Goal: Task Accomplishment & Management: Use online tool/utility

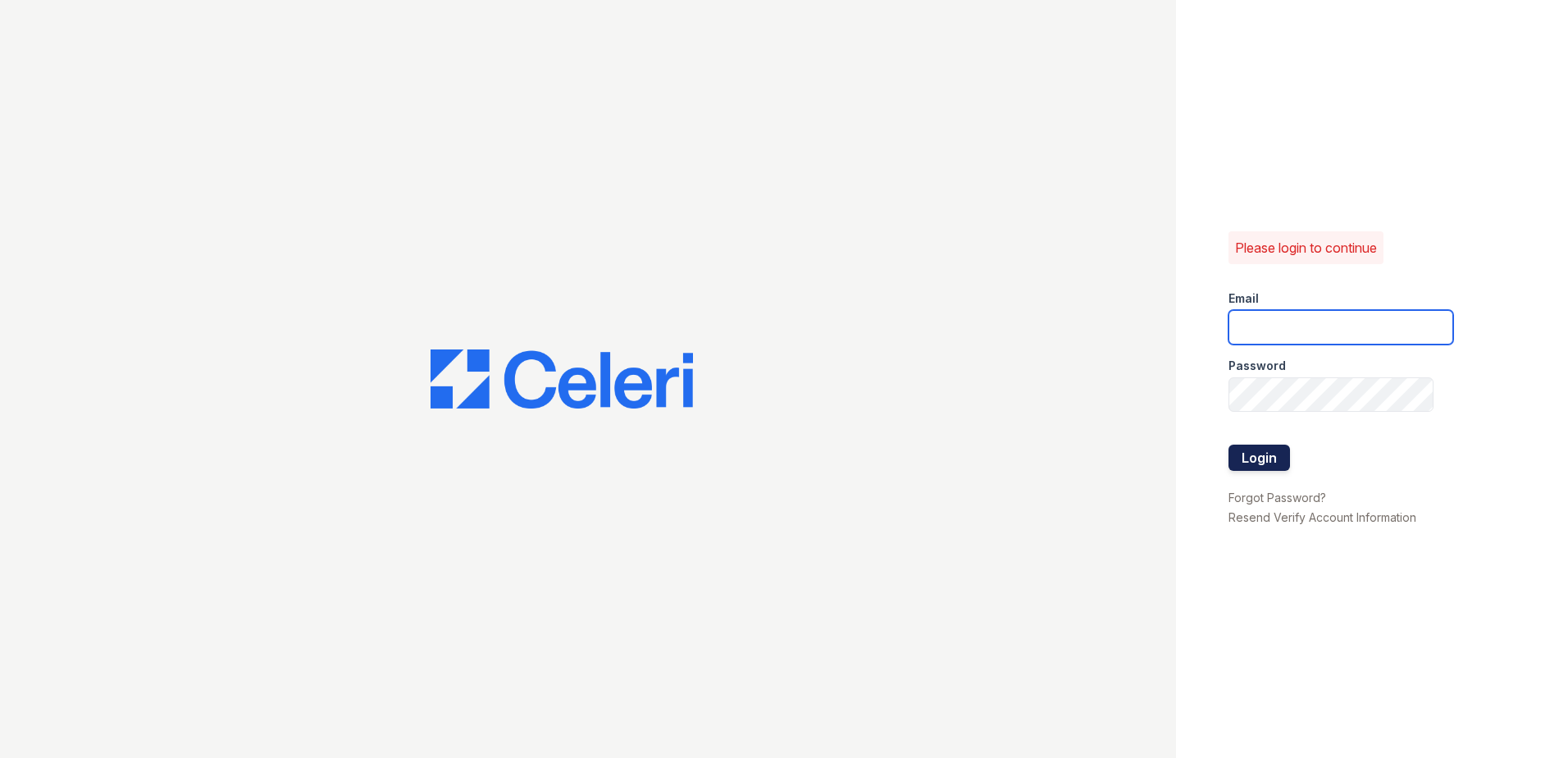
type input "[EMAIL_ADDRESS][DOMAIN_NAME]"
click at [1264, 461] on button "Login" at bounding box center [1259, 457] width 61 height 26
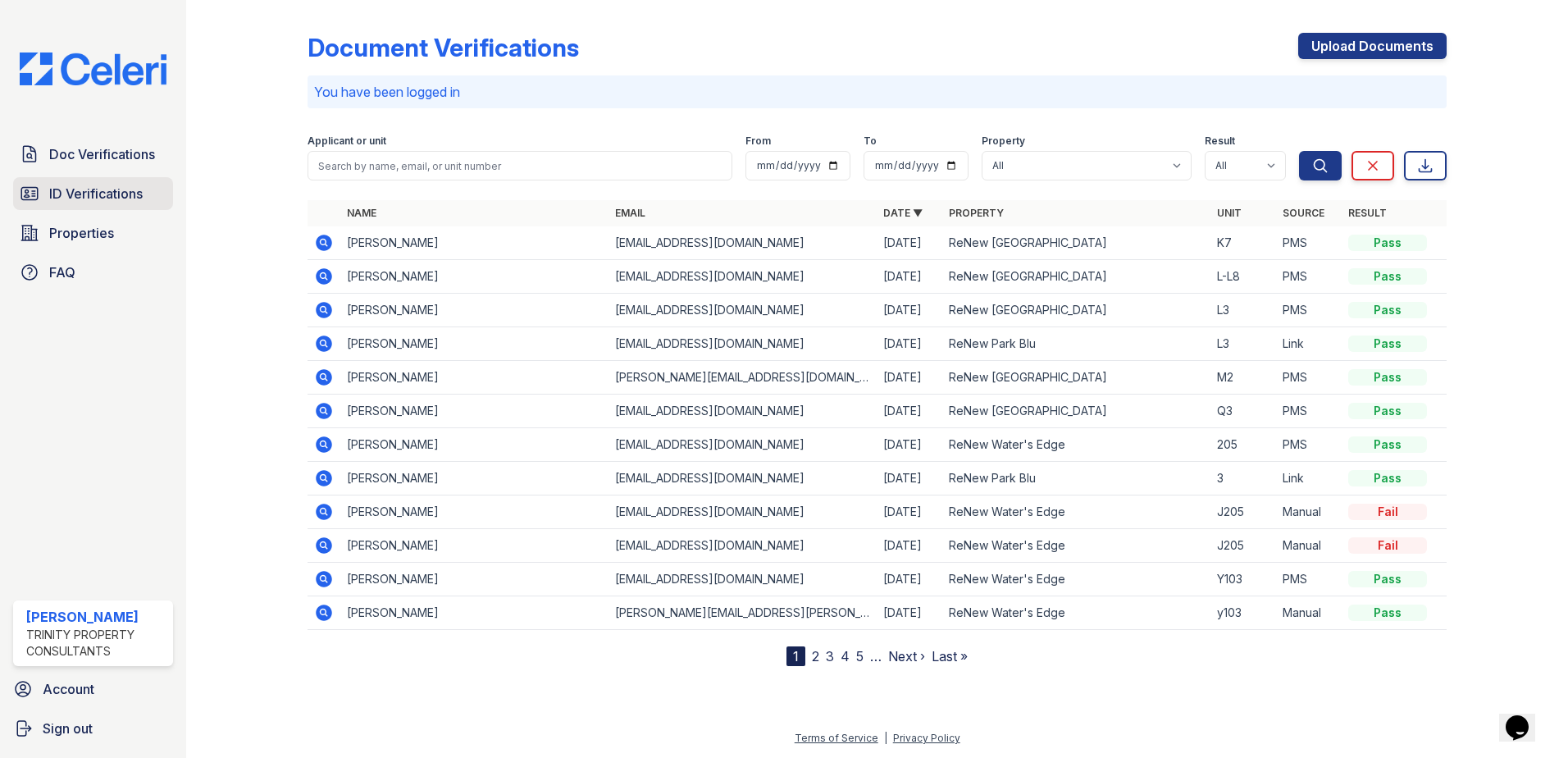
click at [118, 196] on span "ID Verifications" at bounding box center [96, 193] width 94 height 20
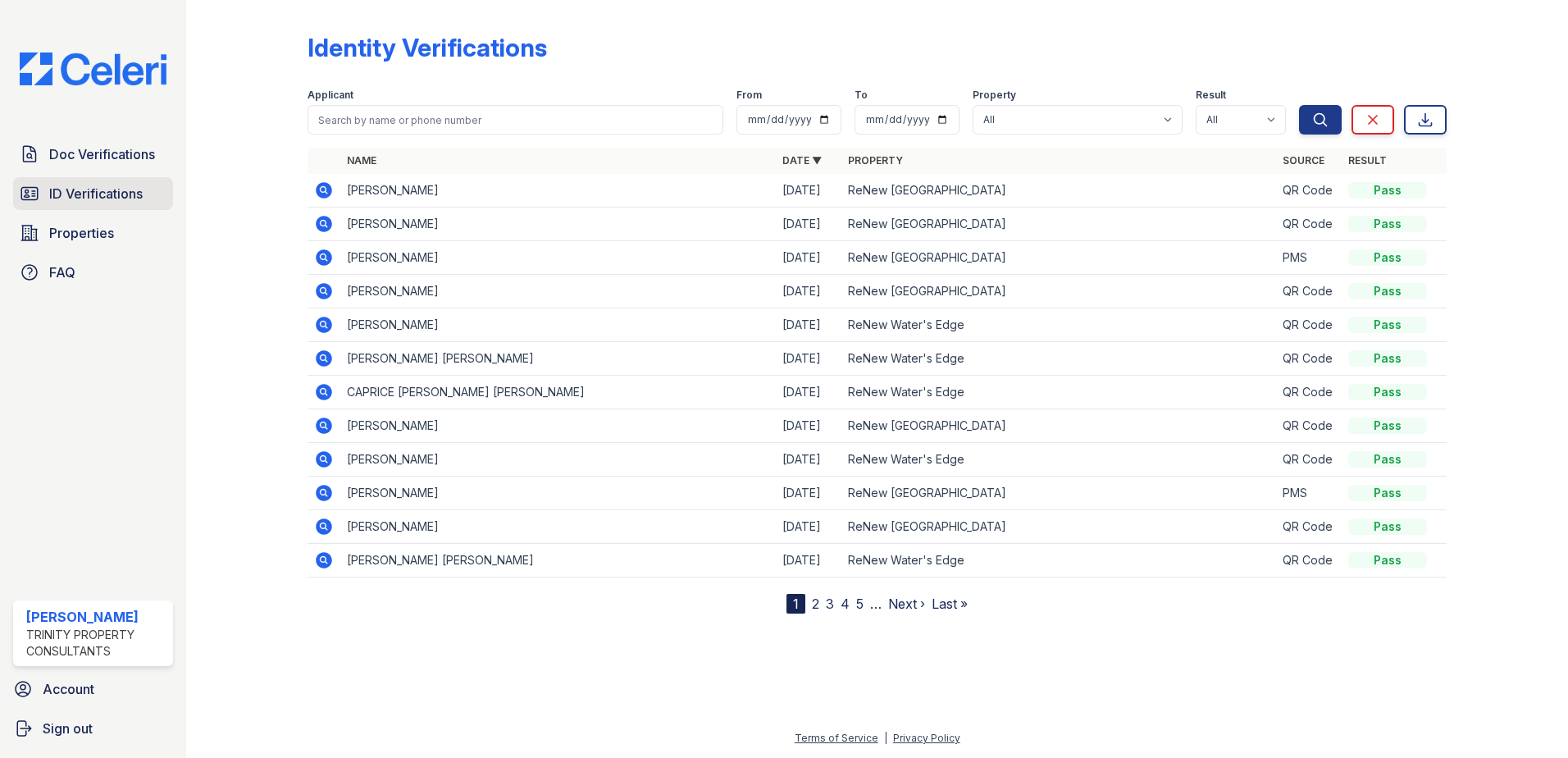
click at [135, 196] on span "ID Verifications" at bounding box center [96, 193] width 94 height 20
click at [330, 190] on icon at bounding box center [324, 190] width 16 height 16
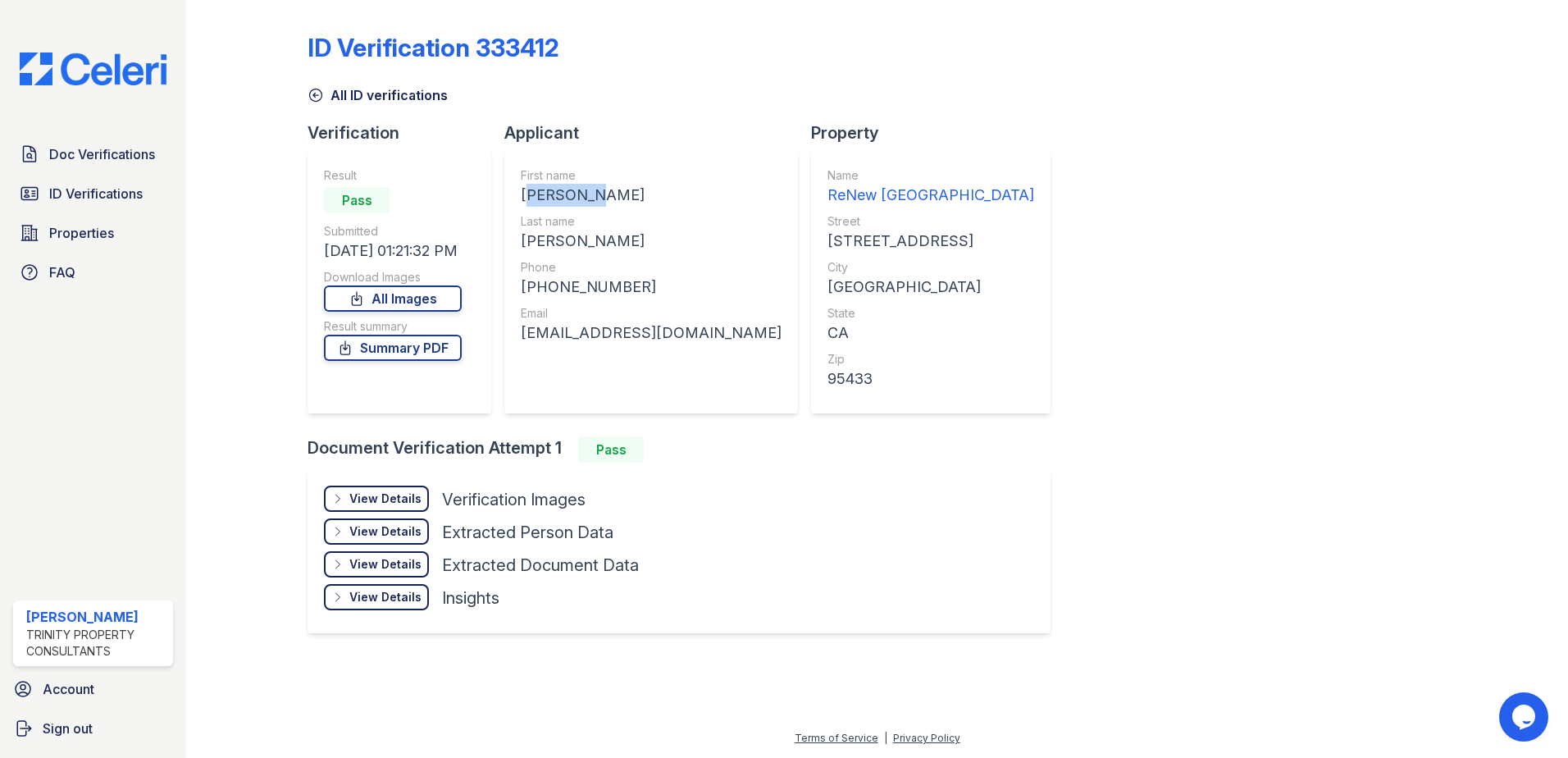
drag, startPoint x: 592, startPoint y: 199, endPoint x: 522, endPoint y: 201, distance: 70.0
click at [522, 201] on div "JEREMIAH JACOB" at bounding box center [651, 195] width 261 height 23
copy div "JEREMIAH"
click at [580, 241] on div "THOMAS" at bounding box center [651, 242] width 261 height 23
drag, startPoint x: 585, startPoint y: 241, endPoint x: 524, endPoint y: 251, distance: 61.8
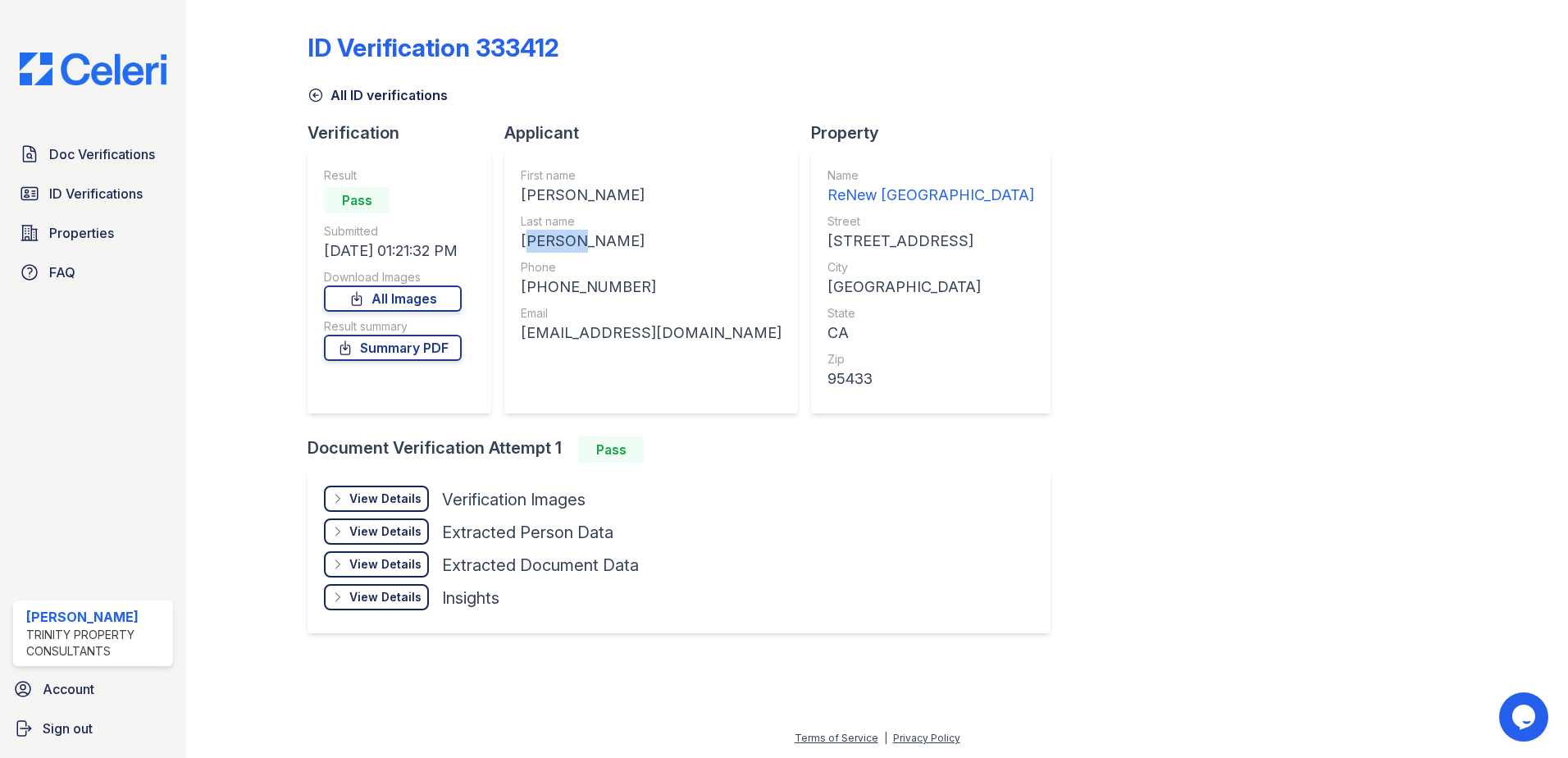
click at [524, 251] on div "THOMAS" at bounding box center [651, 242] width 261 height 23
copy div "THOMAS"
drag, startPoint x: 622, startPoint y: 288, endPoint x: 537, endPoint y: 291, distance: 85.1
click at [537, 291] on div "+19253923916" at bounding box center [651, 287] width 261 height 23
copy div "9253923916"
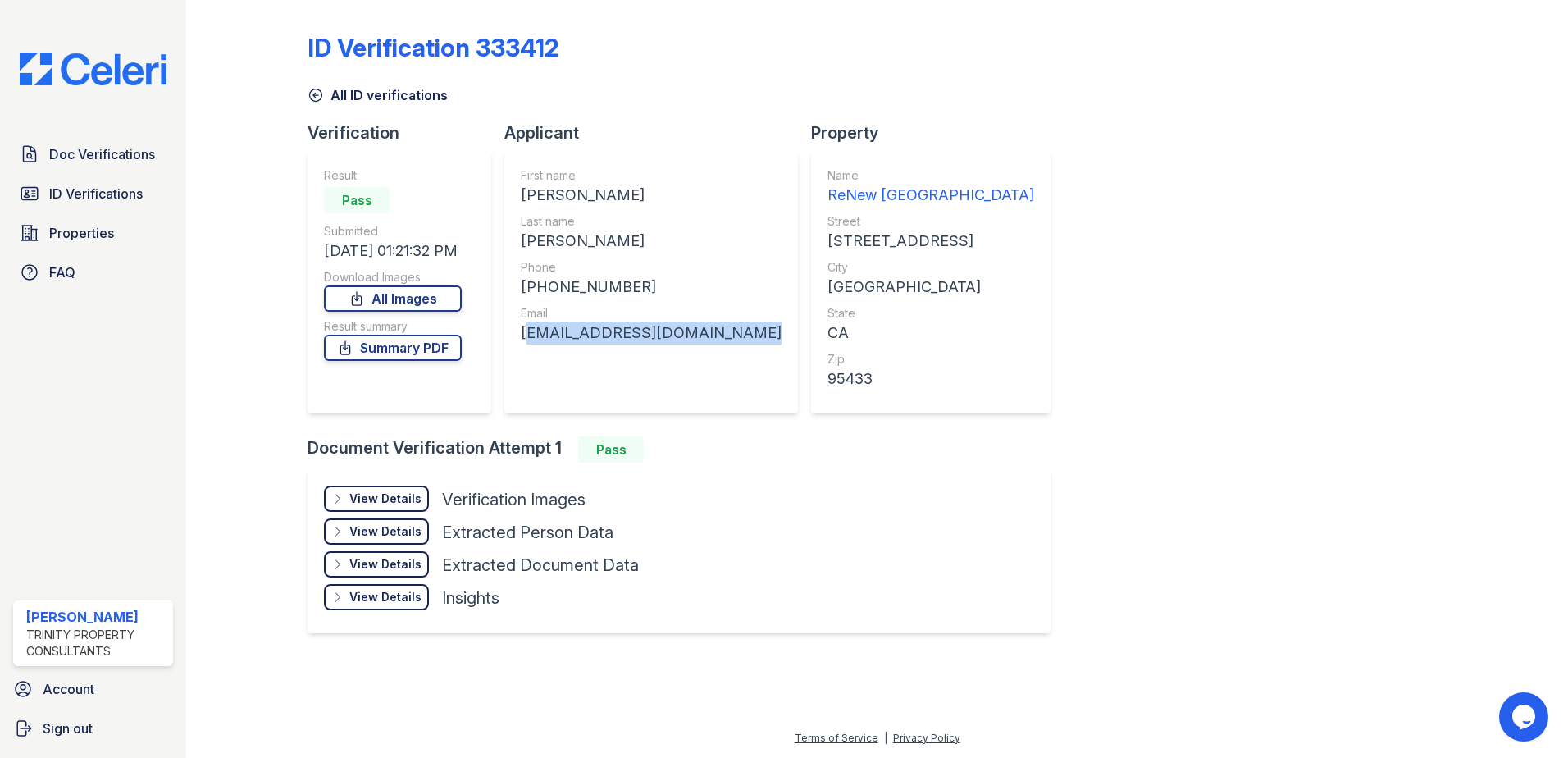
drag, startPoint x: 736, startPoint y: 333, endPoint x: 522, endPoint y: 341, distance: 214.1
click at [522, 341] on div "thomasjeremiah26@icloud.com" at bounding box center [651, 333] width 261 height 23
copy div "thomasjeremiah26@icloud.com"
click at [131, 160] on span "Doc Verifications" at bounding box center [102, 154] width 106 height 20
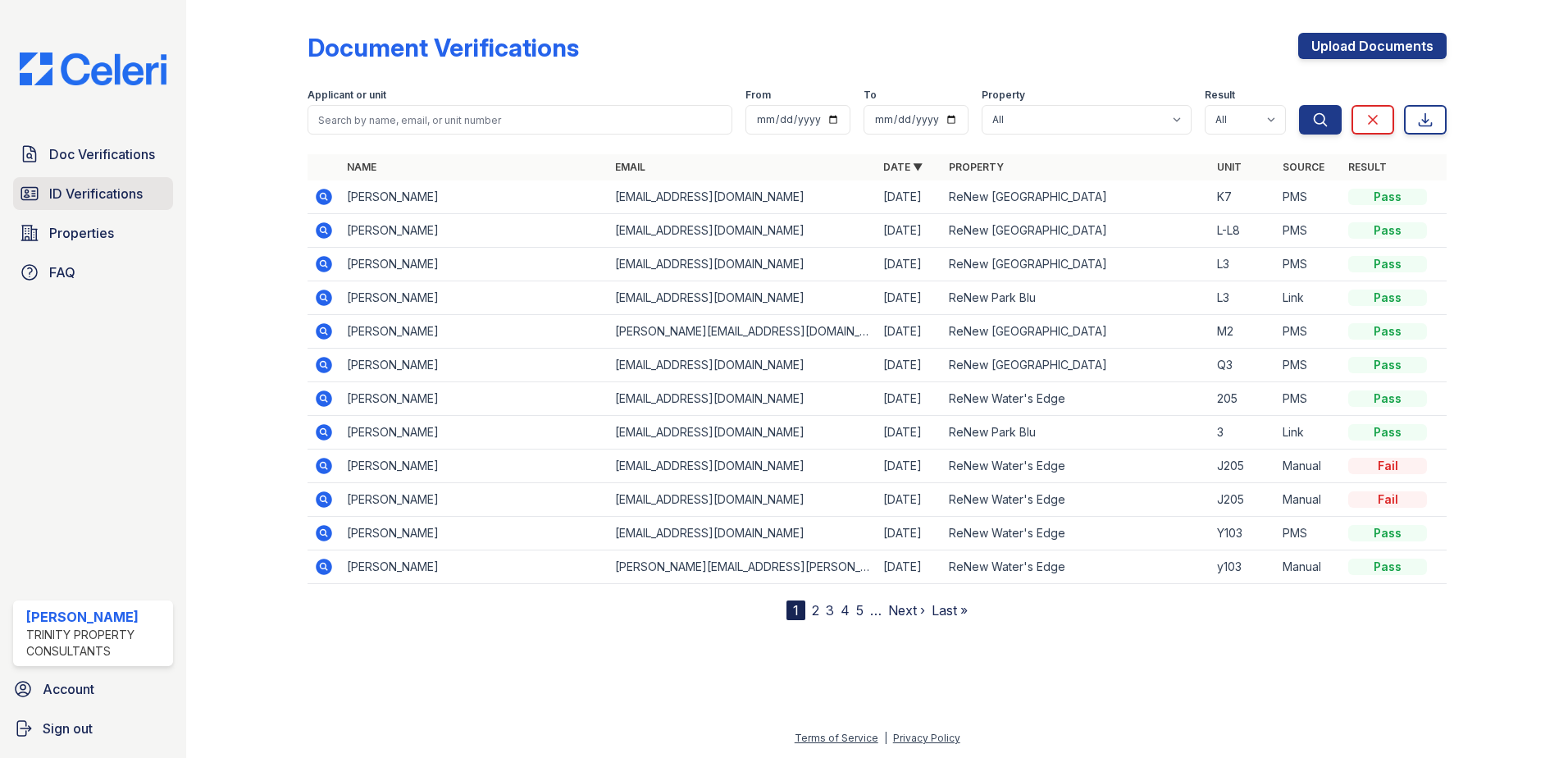
click at [111, 183] on span "ID Verifications" at bounding box center [96, 193] width 94 height 20
